Goal: Find specific page/section: Find specific page/section

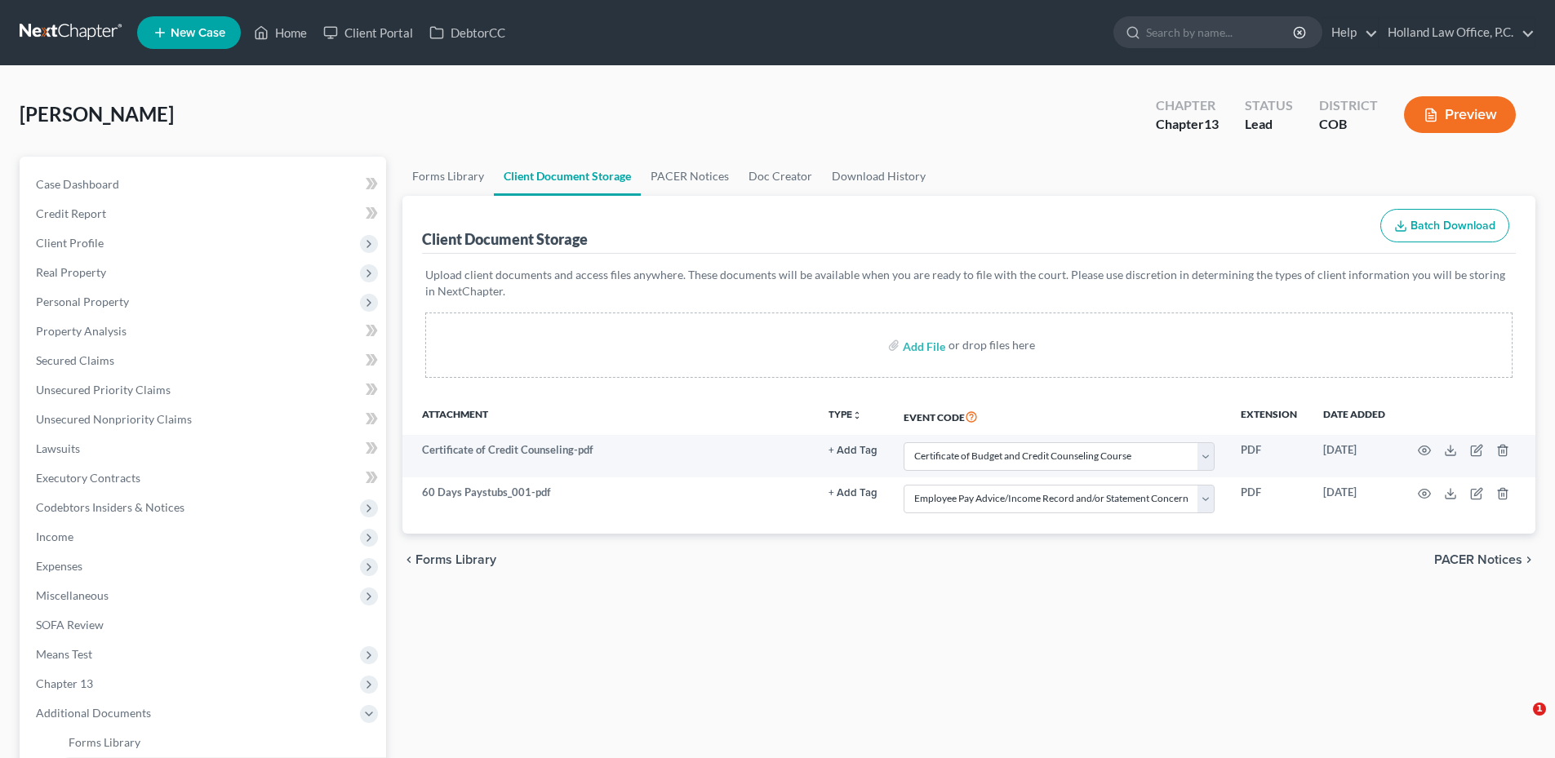
select select "5"
select select "28"
click at [296, 27] on link "Home" at bounding box center [280, 32] width 69 height 29
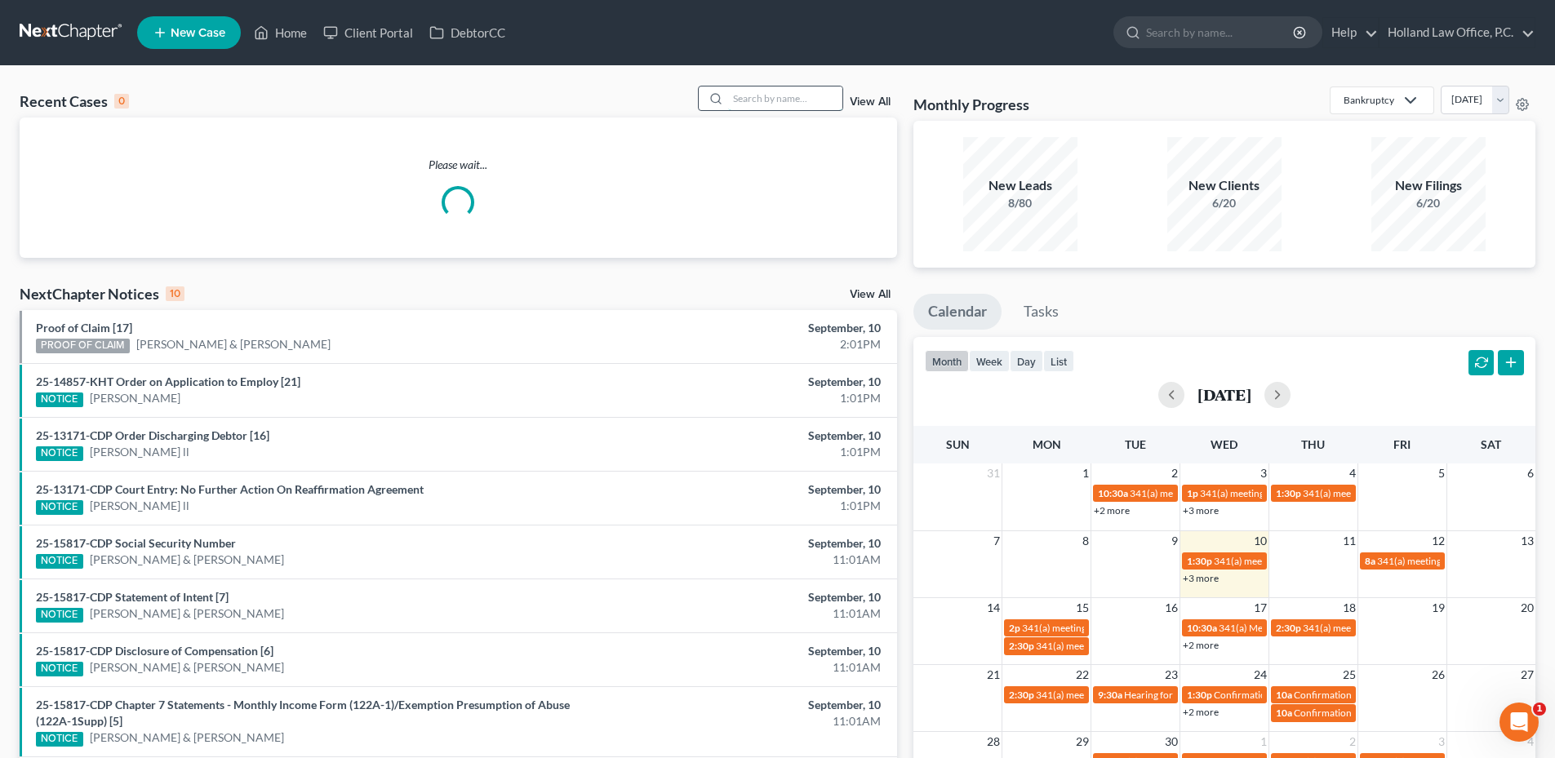
click at [811, 105] on input "search" at bounding box center [785, 99] width 114 height 24
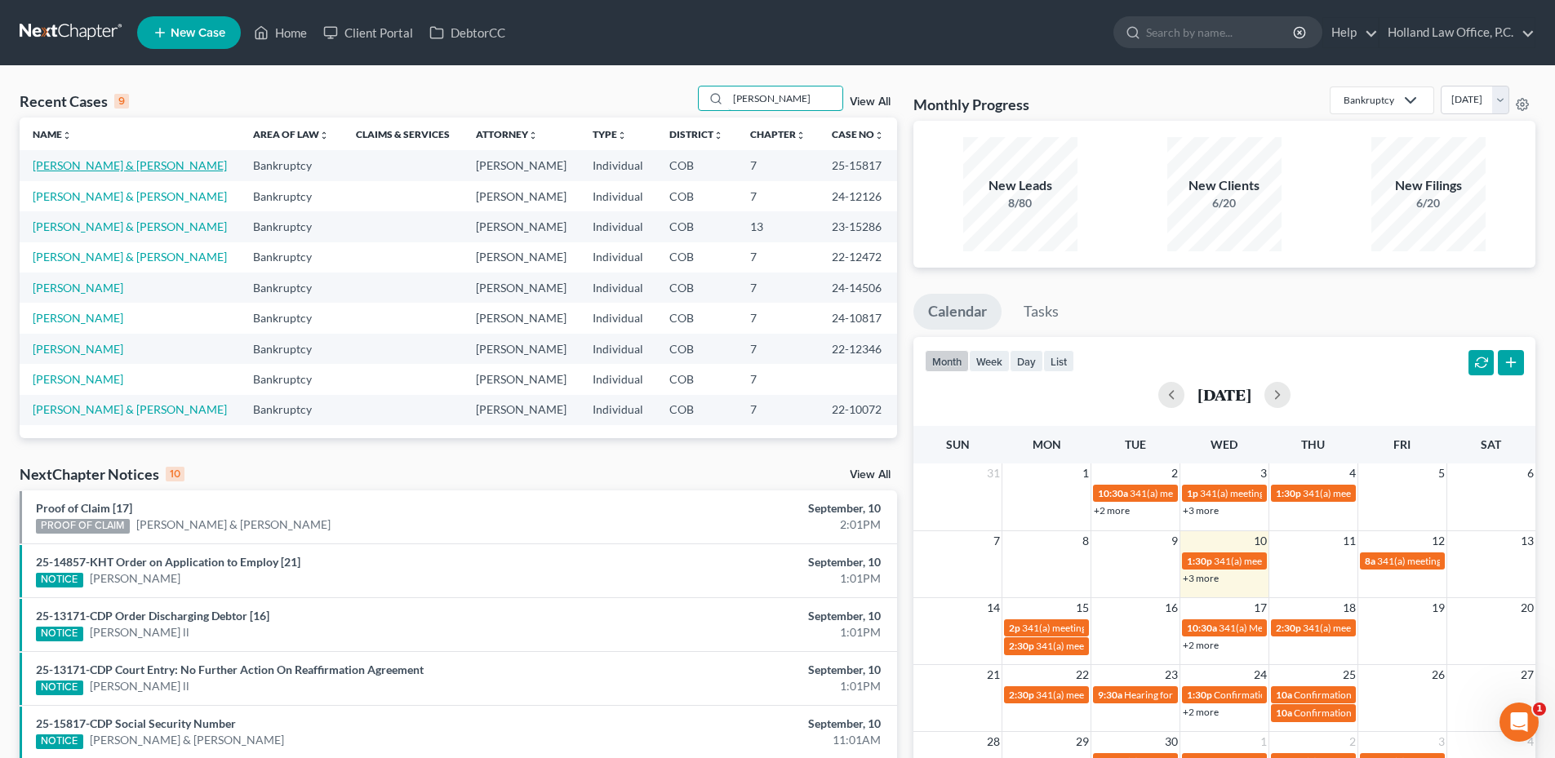
type input "[PERSON_NAME]"
click at [127, 164] on link "[PERSON_NAME] & [PERSON_NAME]" at bounding box center [130, 165] width 194 height 14
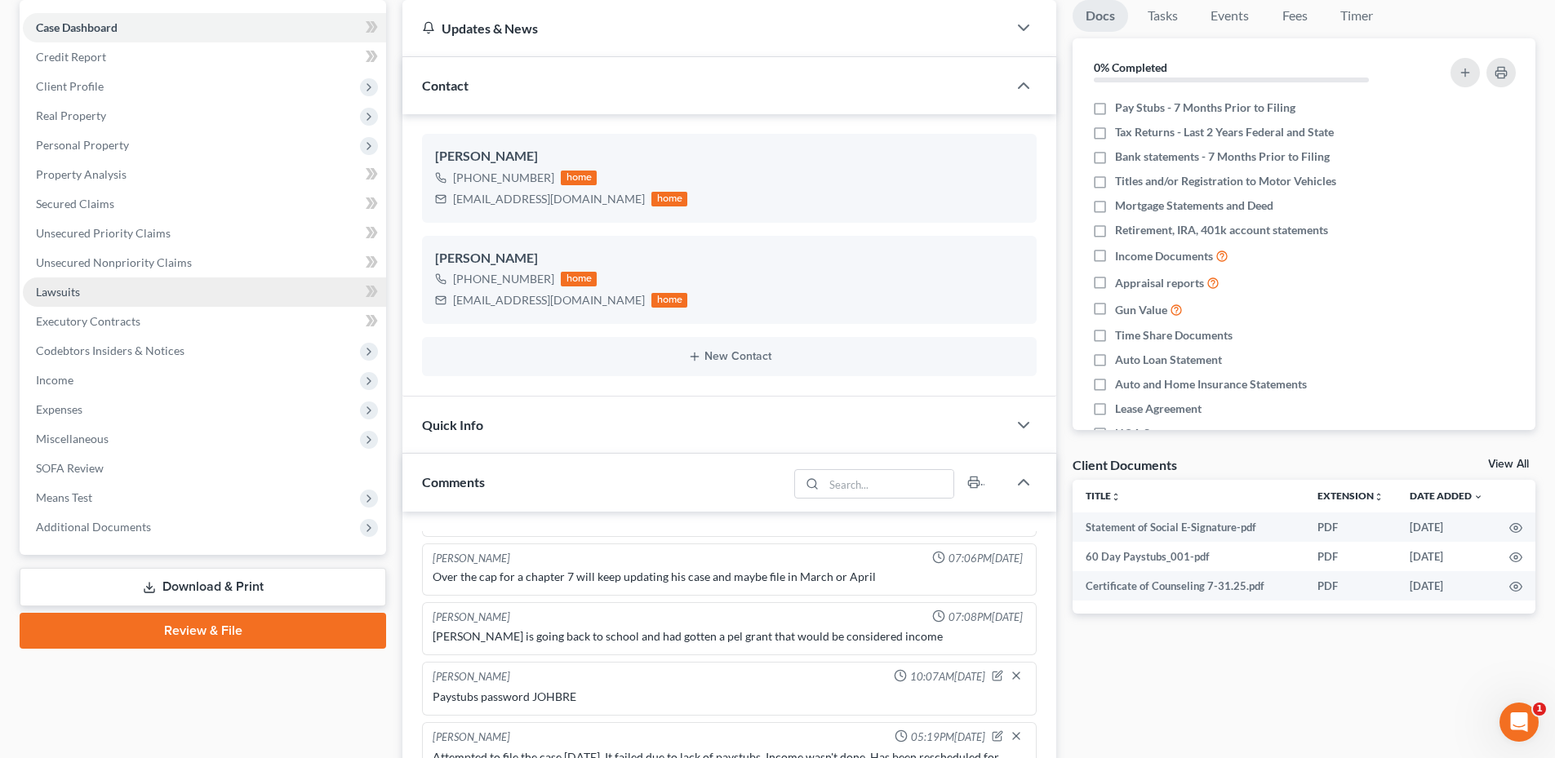
scroll to position [163, 0]
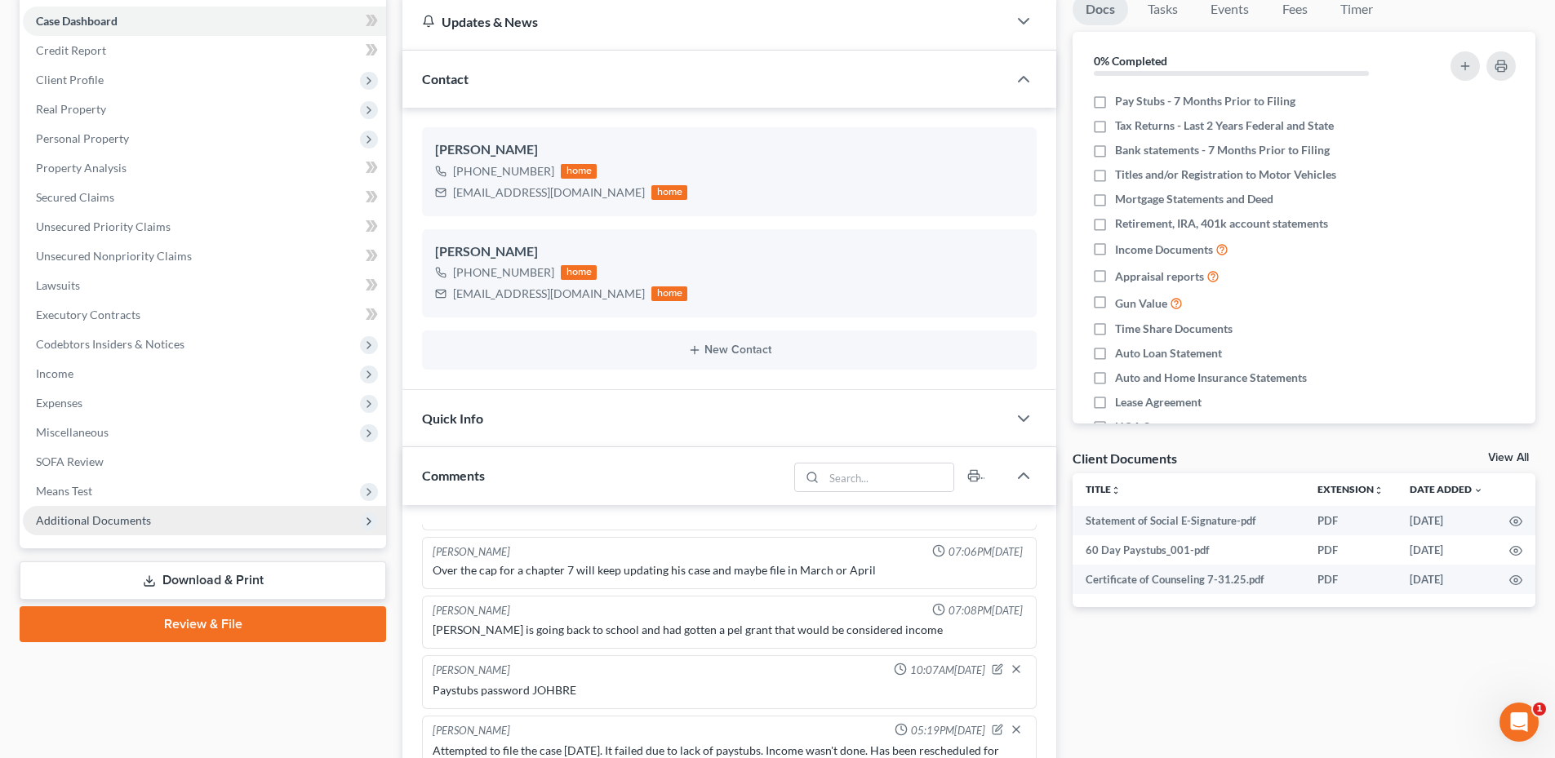
click at [104, 515] on span "Additional Documents" at bounding box center [93, 520] width 115 height 14
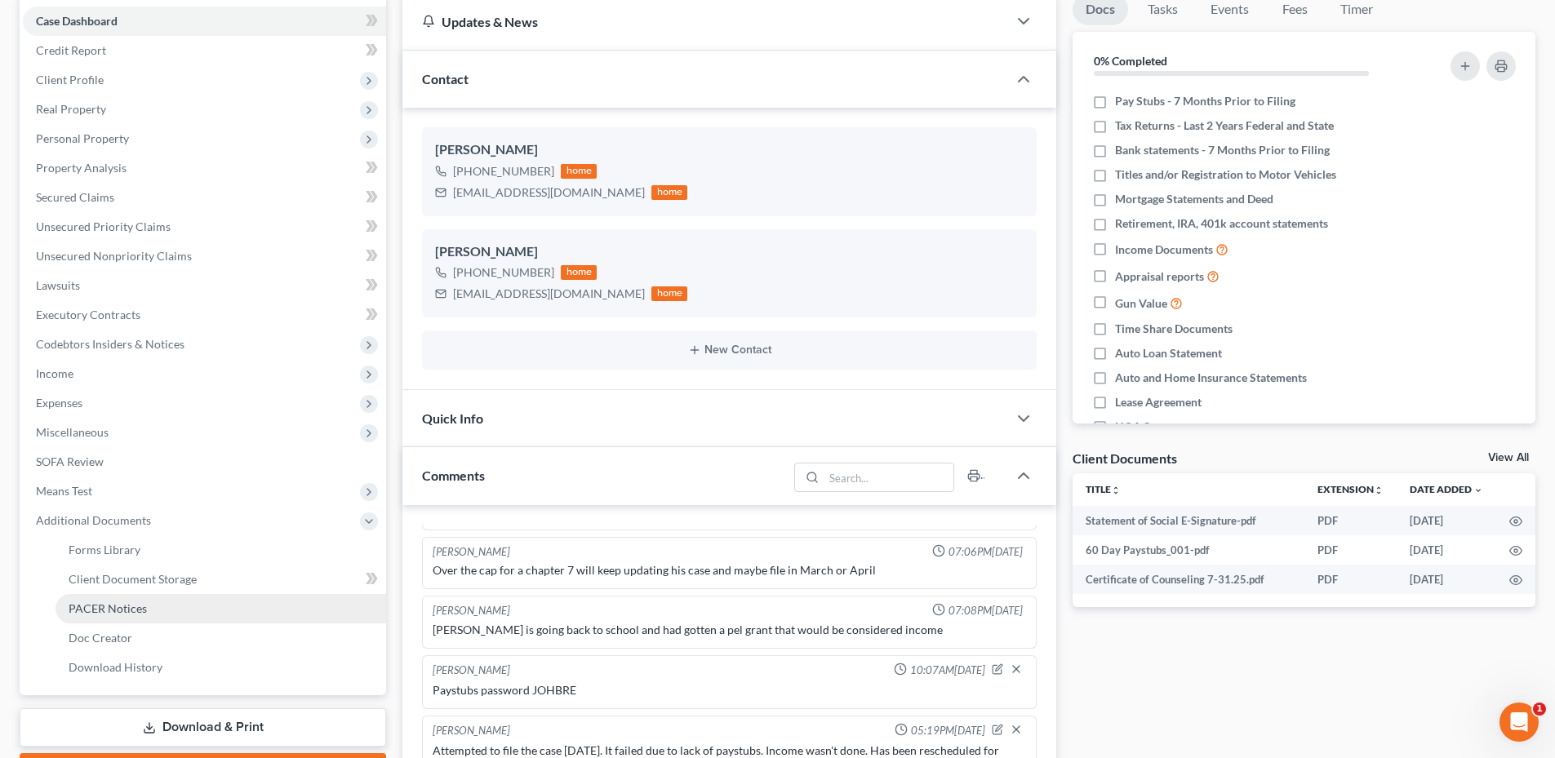
click at [119, 611] on span "PACER Notices" at bounding box center [108, 609] width 78 height 14
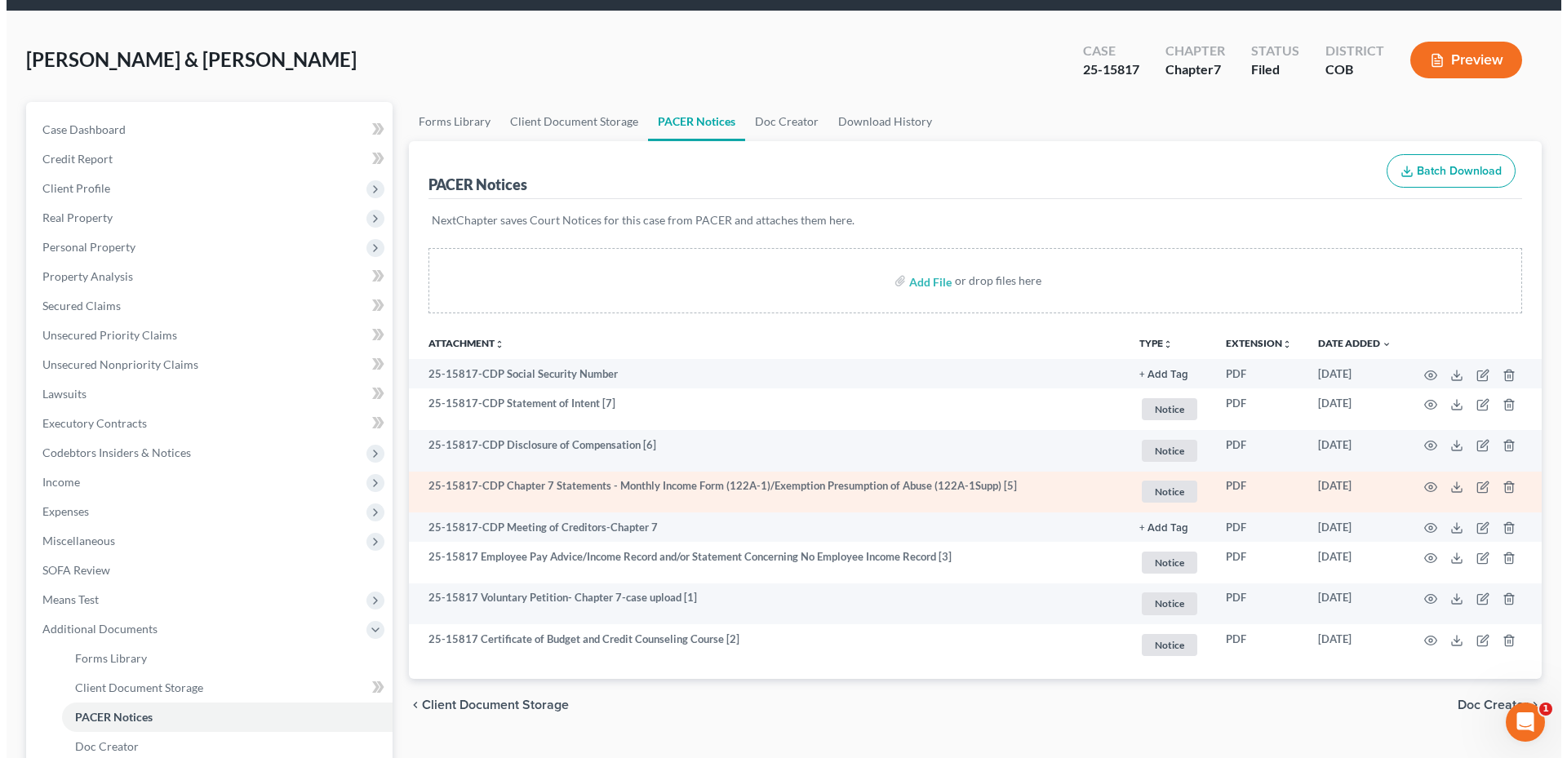
scroll to position [82, 0]
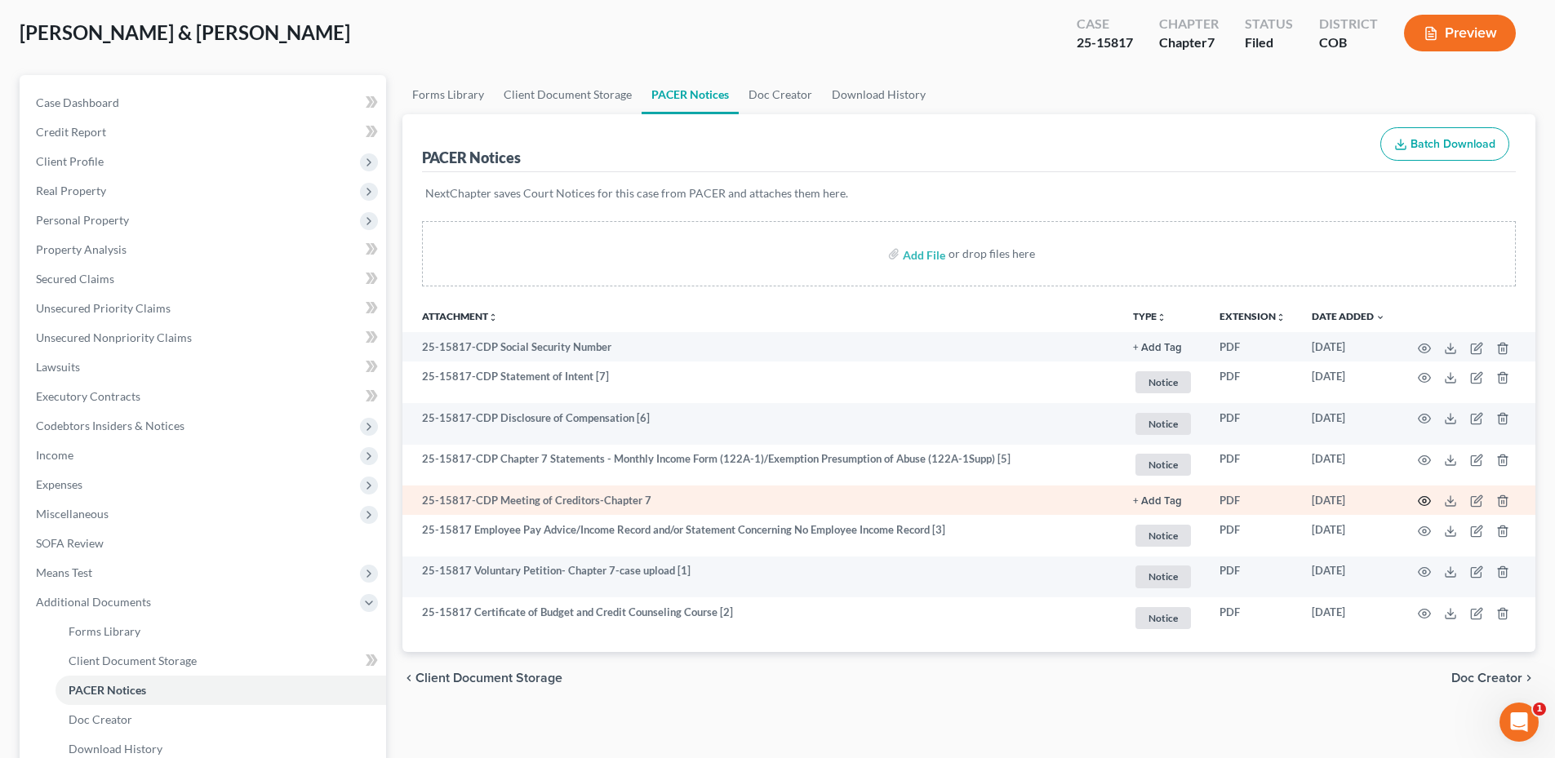
click at [1421, 505] on icon "button" at bounding box center [1425, 501] width 12 height 9
